Goal: Information Seeking & Learning: Learn about a topic

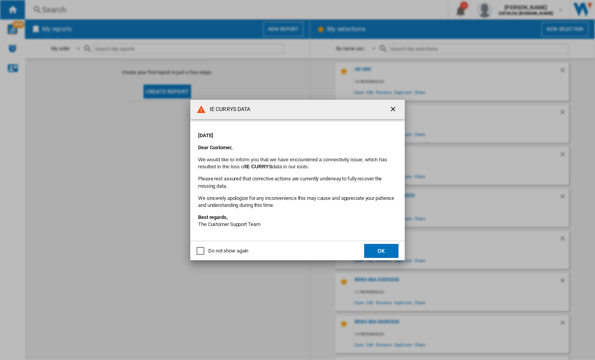
drag, startPoint x: 375, startPoint y: 246, endPoint x: 409, endPoint y: 246, distance: 33.5
click at [383, 246] on button "OK" at bounding box center [381, 251] width 34 height 14
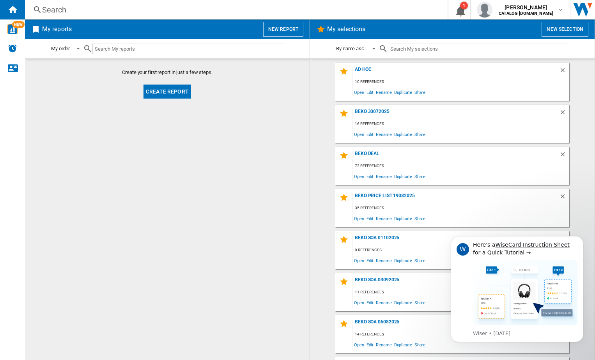
click at [115, 6] on div "Search" at bounding box center [234, 9] width 385 height 11
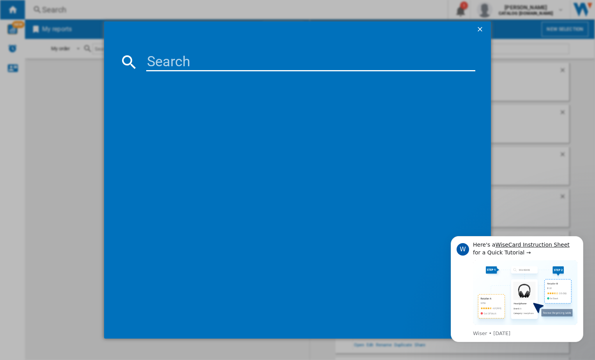
paste input "BM3T3822W"
type input "BM3T3822W"
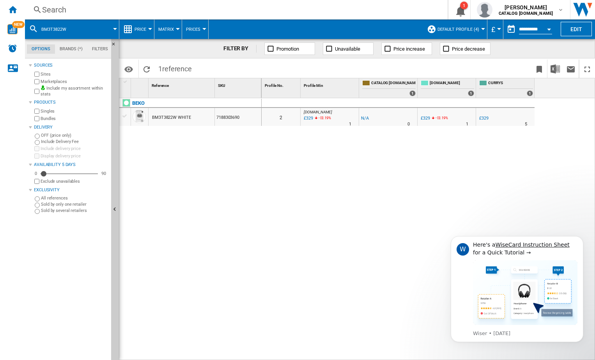
click at [499, 26] on md-menu "£ Argentin Peso Australian Dollar balboa Bolivia [GEOGRAPHIC_DATA] Bulgarian le…" at bounding box center [495, 28] width 16 height 19
click at [498, 29] on div "Currency" at bounding box center [499, 29] width 4 height 2
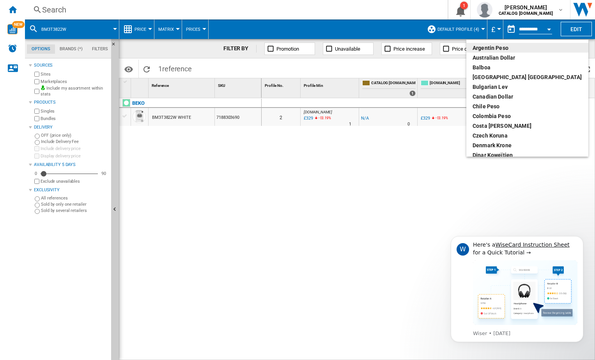
click at [467, 30] on md-backdrop at bounding box center [297, 180] width 595 height 360
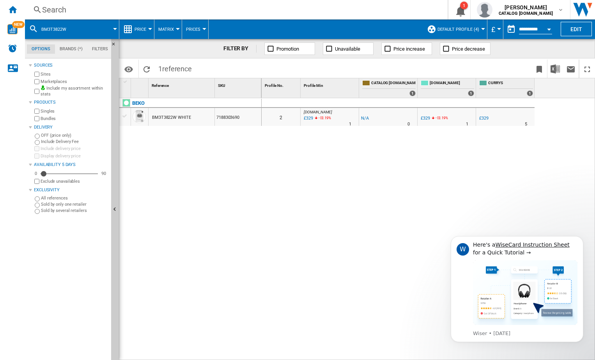
click at [467, 28] on span "Default profile (4)" at bounding box center [458, 29] width 42 height 5
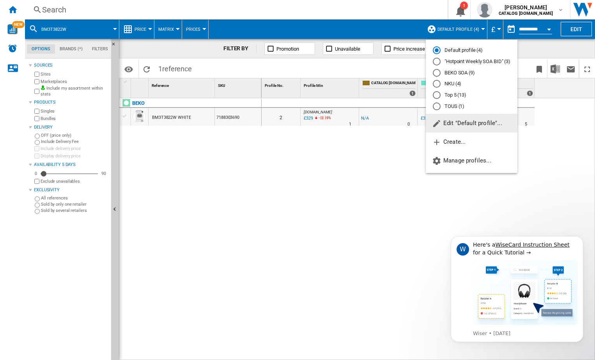
click at [437, 83] on div "NKU (4)" at bounding box center [437, 84] width 8 height 8
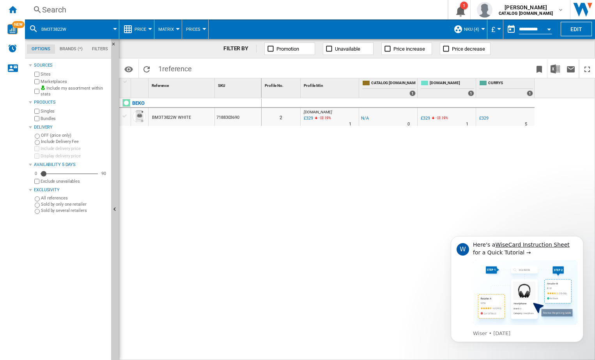
click at [149, 25] on button "Price" at bounding box center [142, 28] width 16 height 19
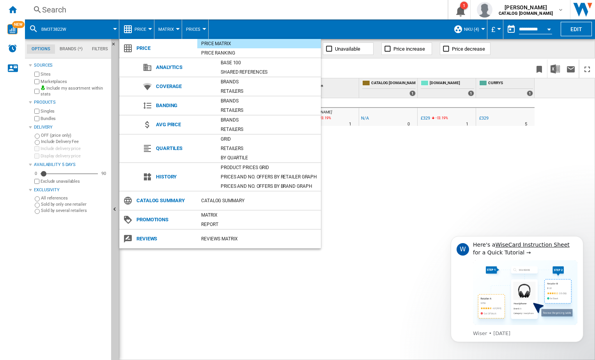
click at [549, 27] on md-backdrop at bounding box center [297, 180] width 595 height 360
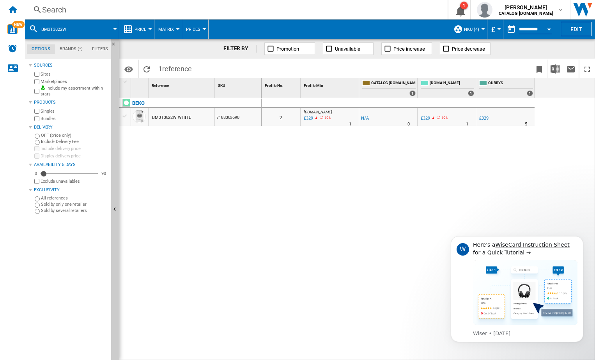
click at [545, 27] on button "Open calendar" at bounding box center [549, 28] width 14 height 14
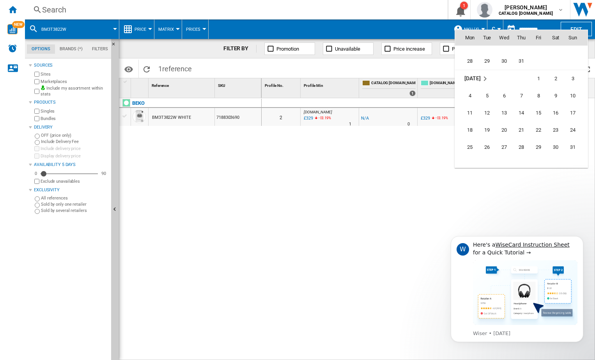
scroll to position [3485, 0]
click at [475, 81] on span "[DATE]" at bounding box center [472, 81] width 16 height 6
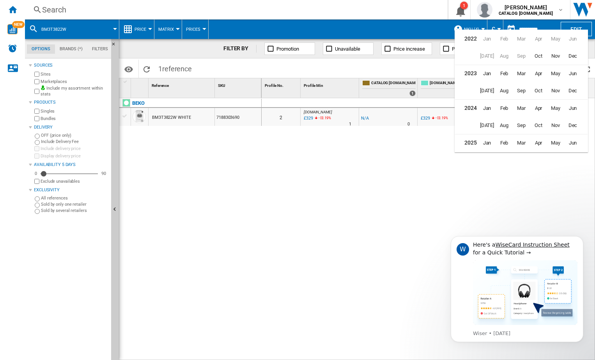
scroll to position [19, 0]
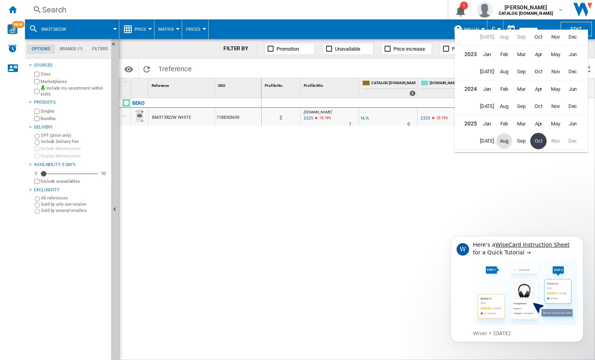
click at [501, 142] on span "Aug" at bounding box center [504, 141] width 16 height 16
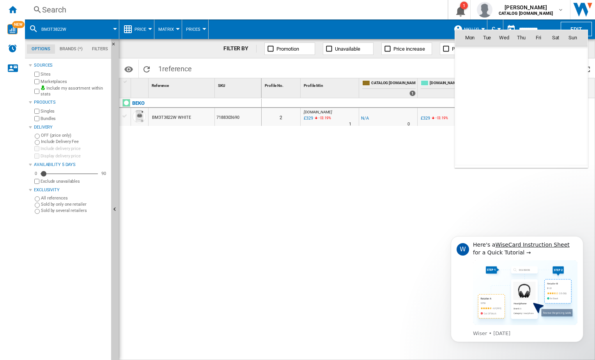
scroll to position [3512, 0]
click at [472, 54] on span "[DATE]" at bounding box center [472, 54] width 16 height 6
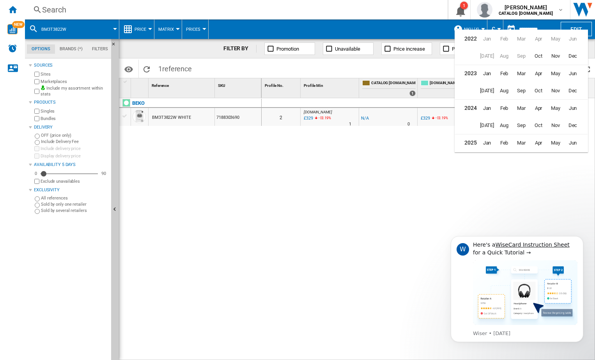
scroll to position [19, 0]
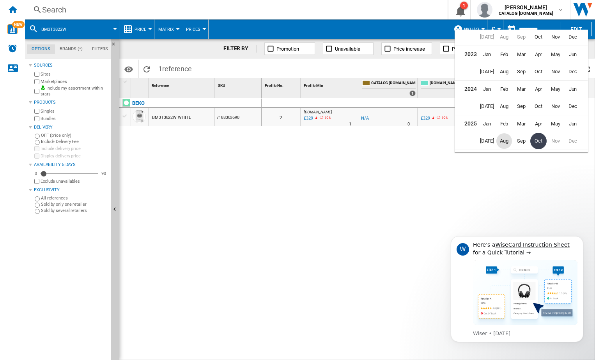
click at [503, 143] on span "Aug" at bounding box center [504, 141] width 16 height 16
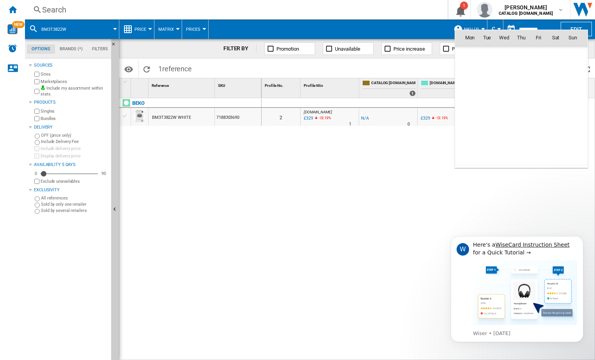
scroll to position [3512, 0]
click at [361, 165] on div at bounding box center [297, 180] width 595 height 360
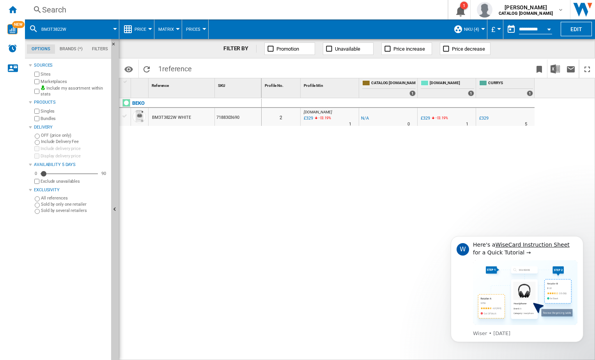
click at [143, 33] on button "Price" at bounding box center [142, 28] width 16 height 19
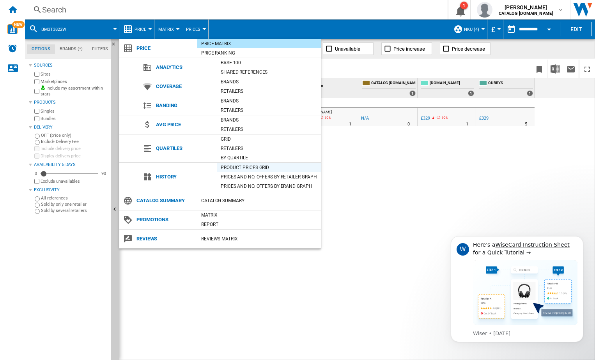
click at [243, 166] on div "Product prices grid" at bounding box center [269, 168] width 104 height 8
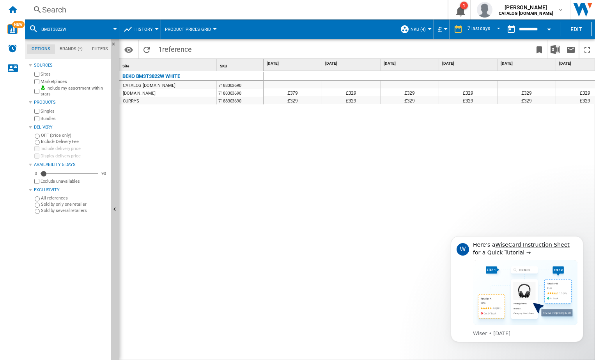
click at [551, 27] on button "Open calendar" at bounding box center [549, 28] width 14 height 14
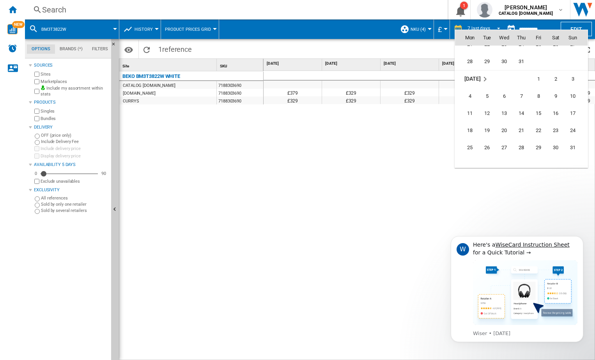
scroll to position [3485, 0]
click at [467, 82] on span "[DATE]" at bounding box center [472, 81] width 16 height 6
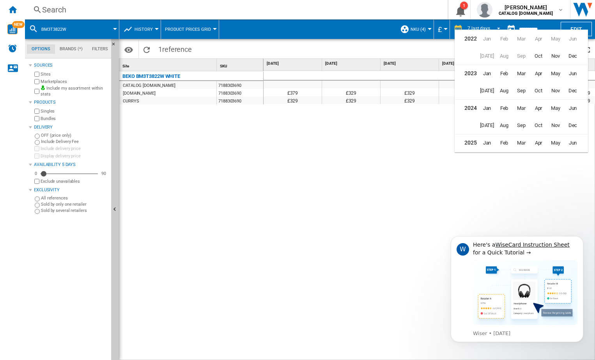
scroll to position [19, 0]
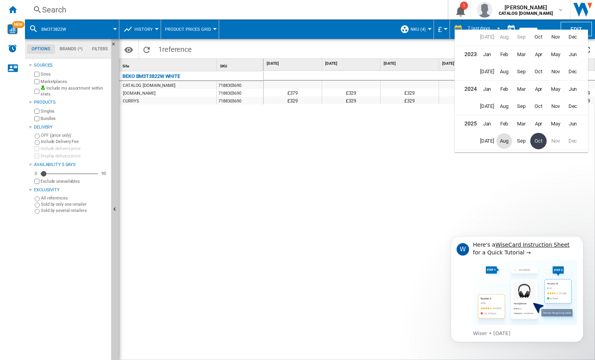
click at [435, 180] on div at bounding box center [297, 180] width 595 height 360
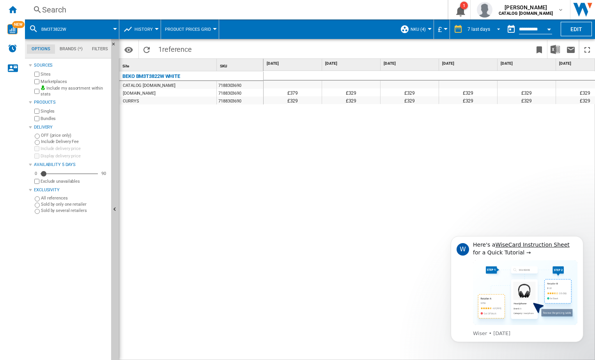
click at [497, 27] on span "REPORTS.WIZARD.STEPS.REPORT.STEPS.REPORT_OPTIONS.PERIOD: 7 last days" at bounding box center [496, 28] width 9 height 7
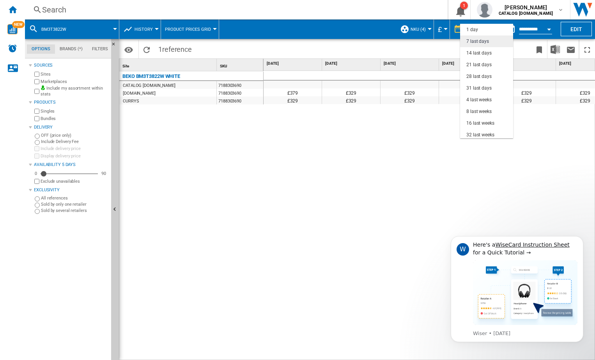
scroll to position [12, 0]
click at [481, 76] on div "31 last days" at bounding box center [478, 76] width 25 height 7
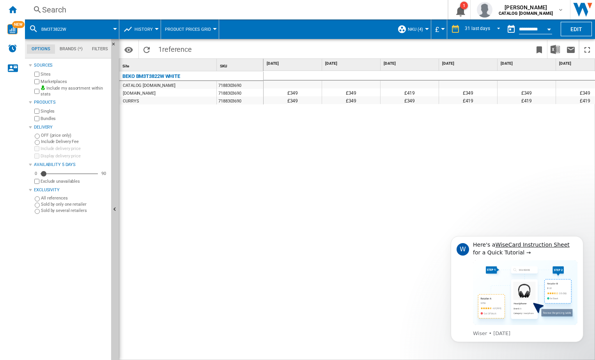
click at [547, 28] on div "Open calendar" at bounding box center [549, 29] width 4 height 2
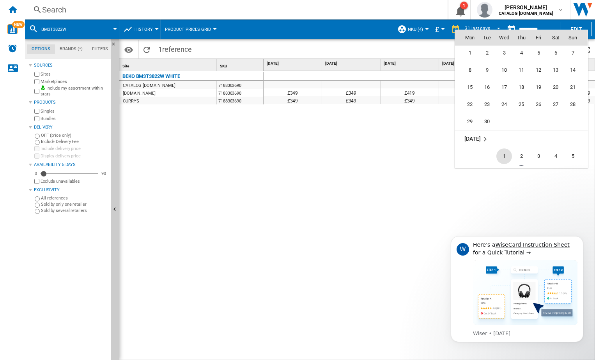
scroll to position [3563, 0]
click at [467, 125] on span "1" at bounding box center [470, 125] width 16 height 16
type input "**********"
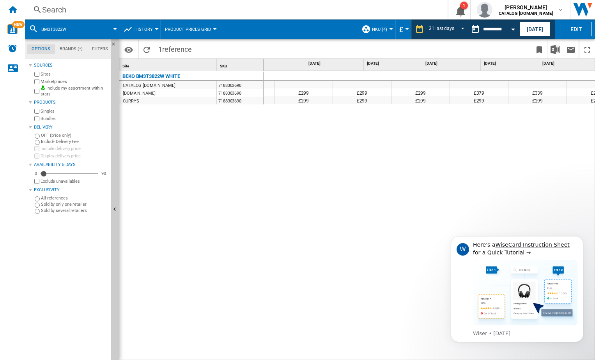
scroll to position [0, 983]
click at [11, 6] on ng-md-icon "Home" at bounding box center [12, 9] width 9 height 9
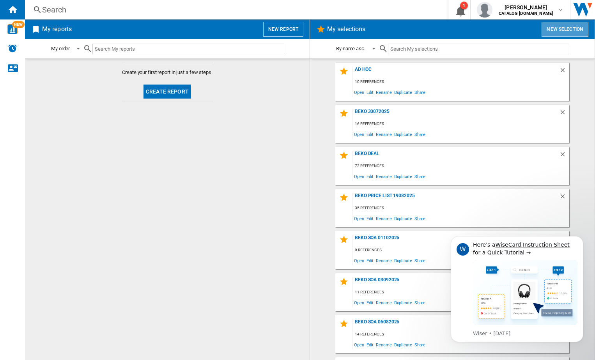
click at [568, 27] on button "New selection" at bounding box center [564, 29] width 47 height 15
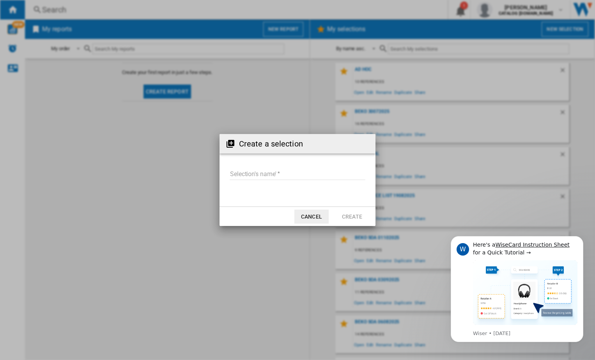
click at [305, 170] on input "Selection's name'" at bounding box center [298, 174] width 136 height 12
type input "**********"
click at [352, 216] on button "Create" at bounding box center [352, 217] width 34 height 14
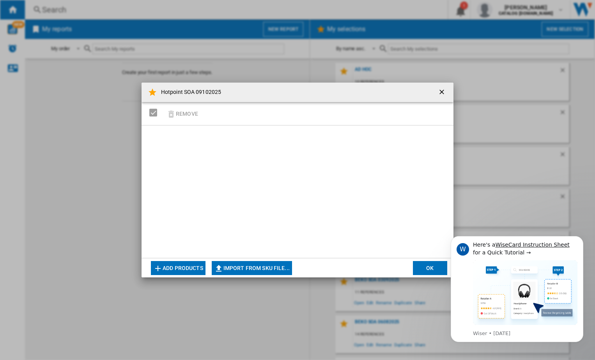
click at [238, 265] on button "Import from SKU file..." at bounding box center [252, 268] width 80 height 14
type input "**********"
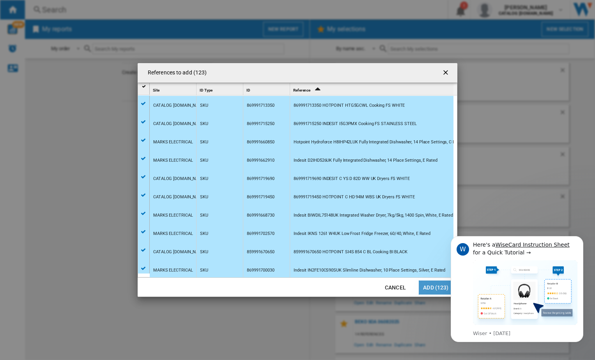
click at [428, 286] on button "Add (123)" at bounding box center [436, 288] width 34 height 14
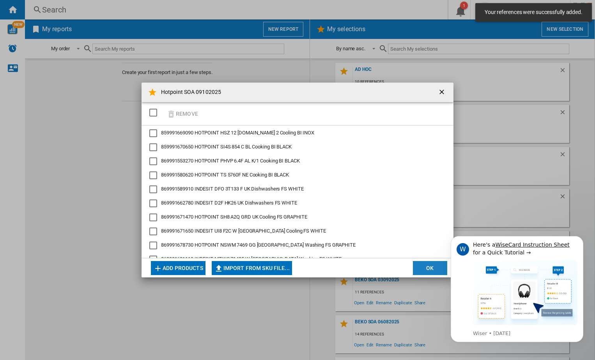
click at [439, 267] on button "OK" at bounding box center [430, 268] width 34 height 14
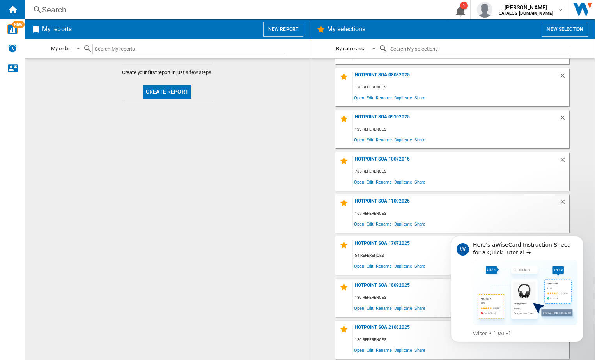
scroll to position [776, 0]
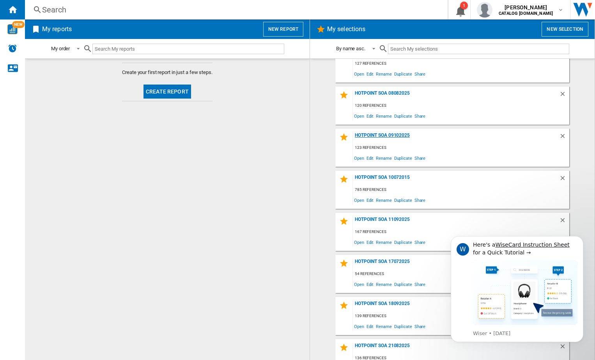
click at [396, 133] on div "Hotpoint SOA 09102025" at bounding box center [456, 138] width 206 height 11
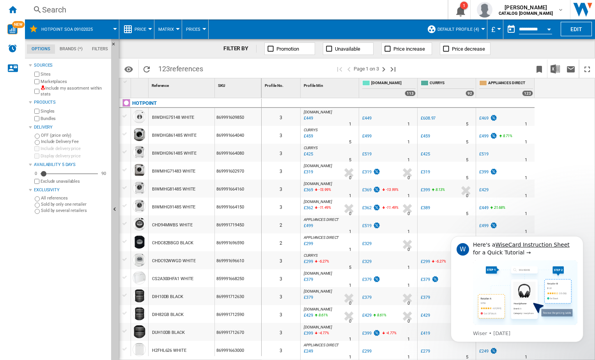
click at [472, 33] on button "Default profile (4)" at bounding box center [460, 28] width 46 height 19
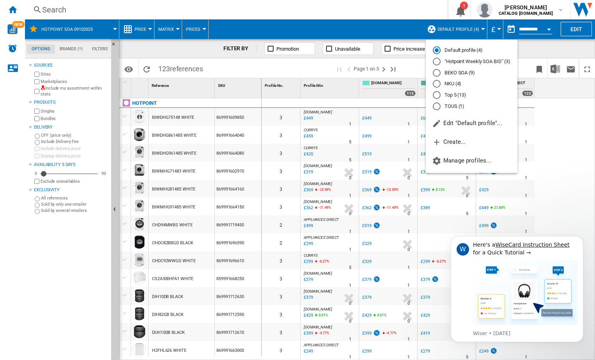
click at [464, 61] on md-radio-button ""Hotpoint Weekly SOA BID" (3)" at bounding box center [472, 61] width 78 height 7
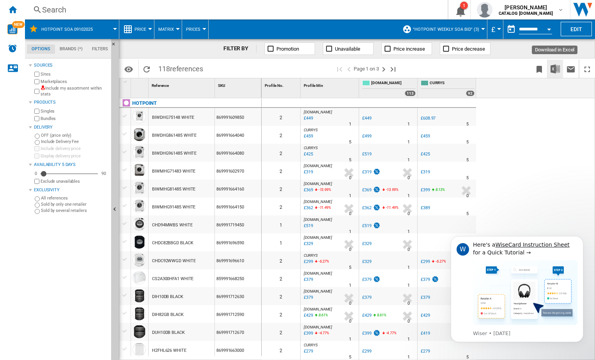
click at [550, 69] on img "Download in Excel" at bounding box center [554, 68] width 9 height 9
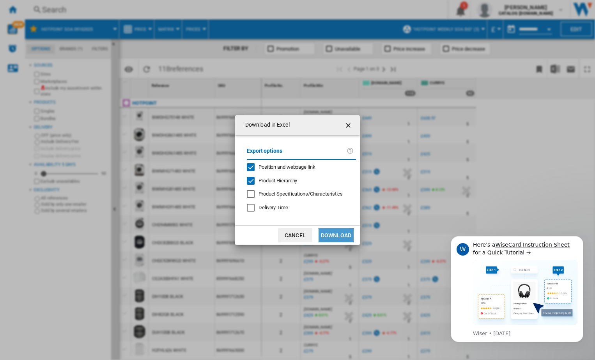
click at [336, 230] on button "Download" at bounding box center [335, 235] width 35 height 14
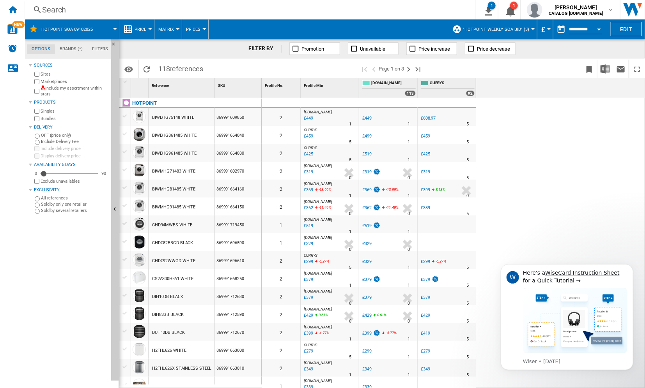
click at [136, 10] on div "Search" at bounding box center [248, 9] width 413 height 11
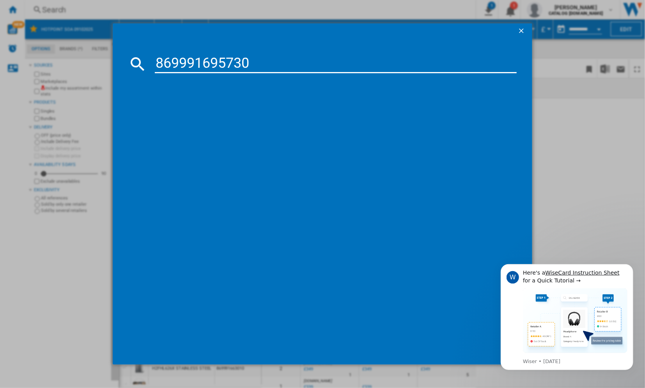
type input "869991695730"
click at [219, 115] on div "INDESIT CYDC72WWGL WHITE" at bounding box center [328, 115] width 354 height 8
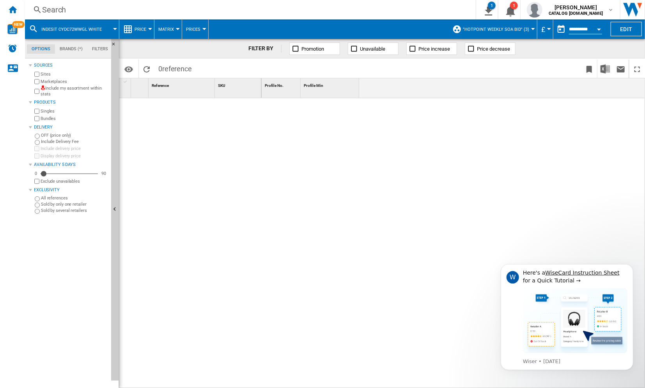
click at [64, 10] on div "Search" at bounding box center [248, 9] width 413 height 11
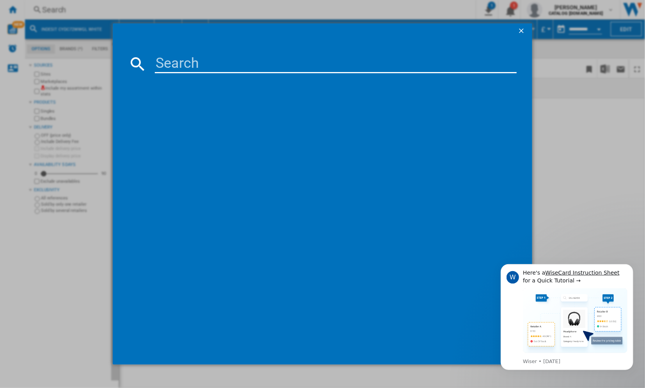
paste input "859991670650"
type input "859991670650"
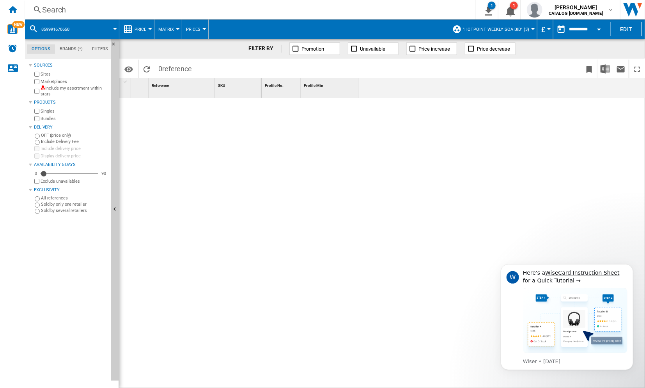
click at [506, 28] on span ""Hotpoint Weekly SOA BID" (3)" at bounding box center [496, 29] width 66 height 5
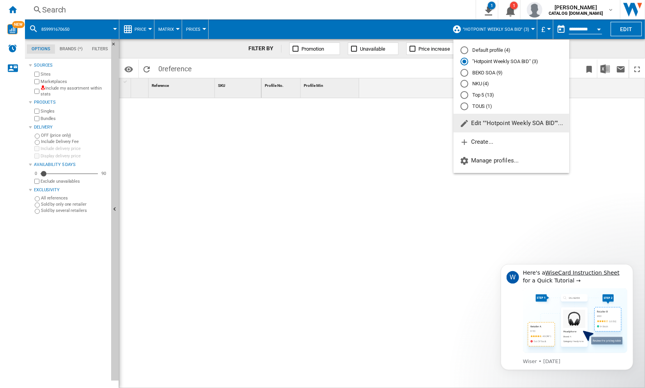
click at [477, 96] on md-radio-button "Top 5 (13)" at bounding box center [511, 95] width 102 height 7
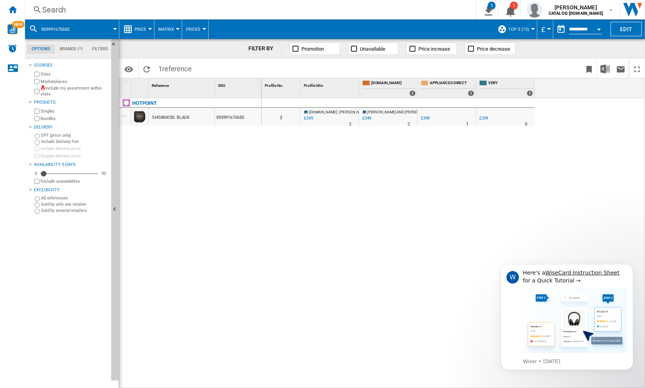
click at [64, 10] on div "Search" at bounding box center [248, 9] width 413 height 11
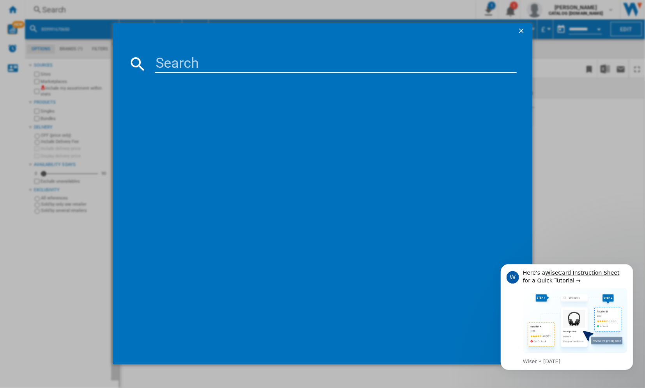
paste input "869991695730"
type input "869991695730"
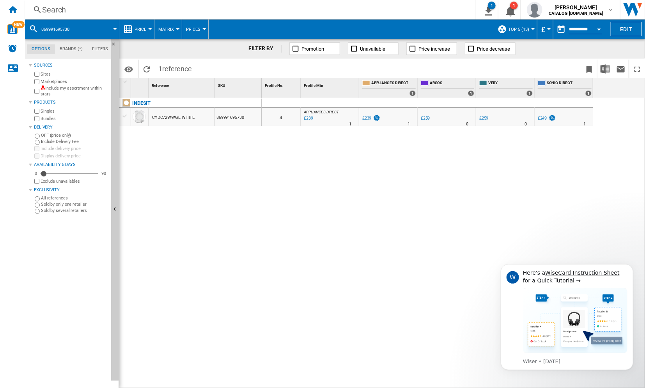
click at [140, 8] on div "Search" at bounding box center [248, 9] width 413 height 11
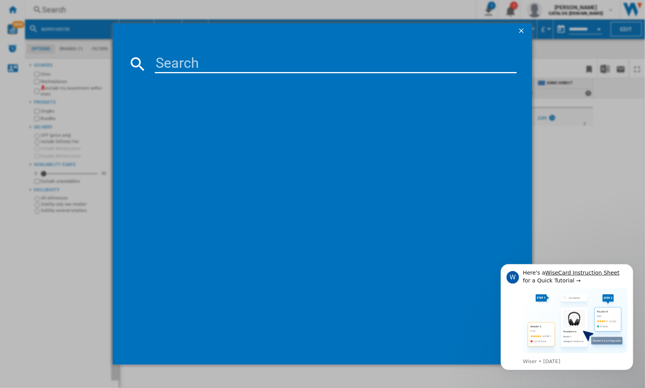
type input "SI4S854CBL"
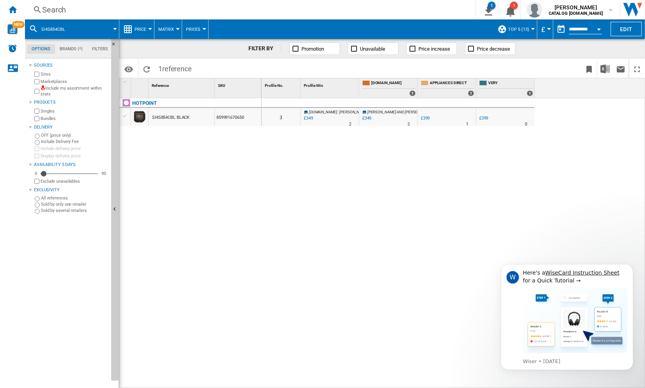
click at [113, 9] on div "Search" at bounding box center [248, 9] width 413 height 11
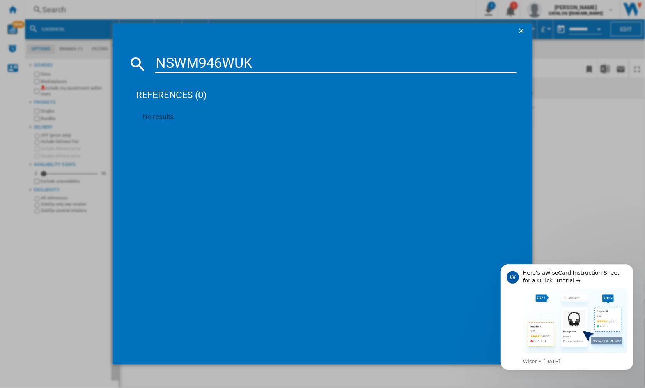
drag, startPoint x: 265, startPoint y: 64, endPoint x: 156, endPoint y: 63, distance: 108.8
click at [113, 64] on md-dialog-content "NSWM946WUK references (0) No results" at bounding box center [322, 202] width 419 height 326
paste input "HSZ12A2D2"
type input "HSZ12A2D2"
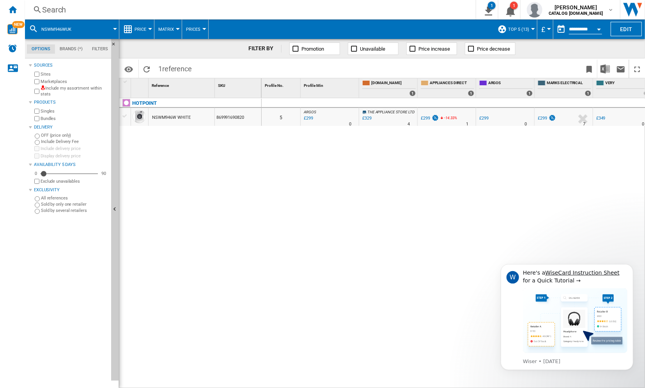
click at [81, 10] on div "Search" at bounding box center [248, 9] width 413 height 11
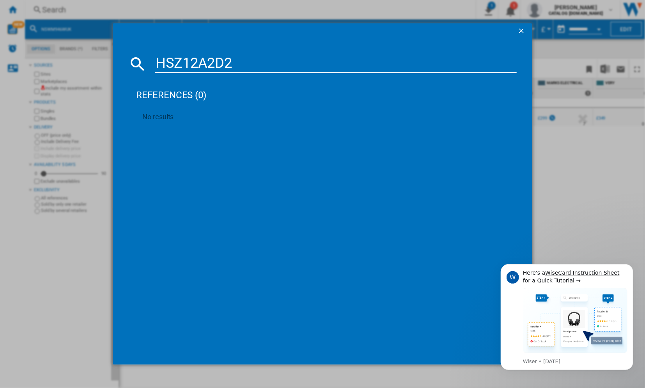
drag, startPoint x: 240, startPoint y: 58, endPoint x: 143, endPoint y: 60, distance: 96.7
click at [143, 60] on div "HSZ12A2D2" at bounding box center [322, 64] width 388 height 19
paste input "IT60V9KMW"
type input "IT60V9KMW"
